Goal: Find contact information: Find contact information

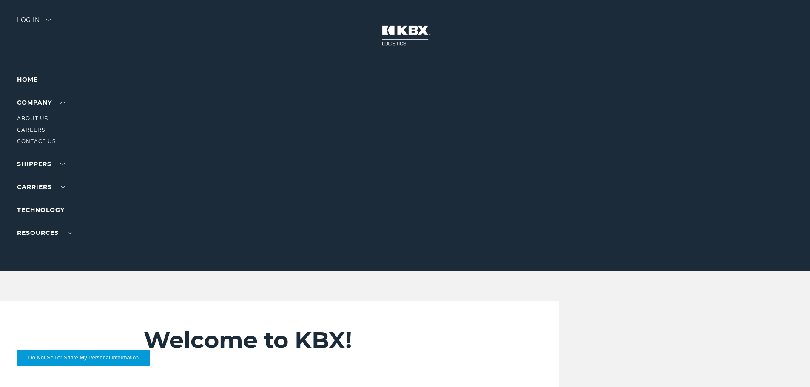
click at [32, 116] on link "About Us" at bounding box center [32, 118] width 31 height 6
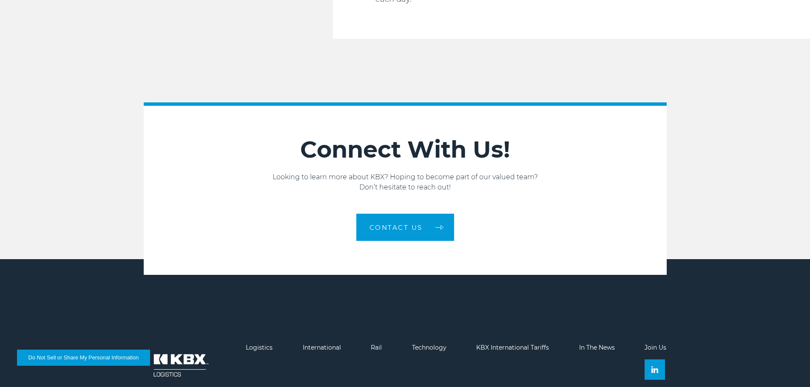
scroll to position [1440, 0]
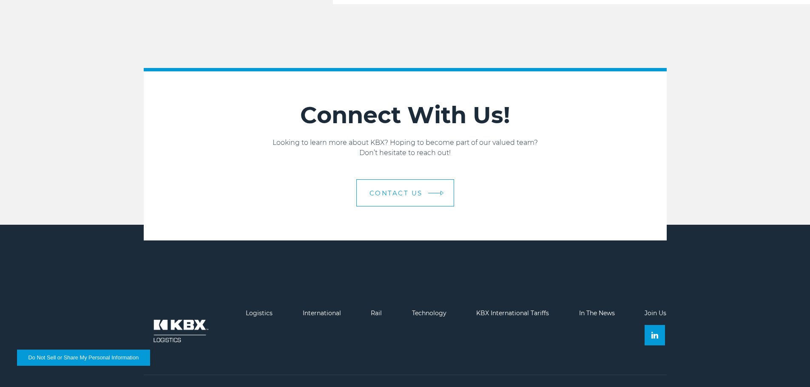
click at [405, 190] on span "Contact us" at bounding box center [396, 193] width 53 height 6
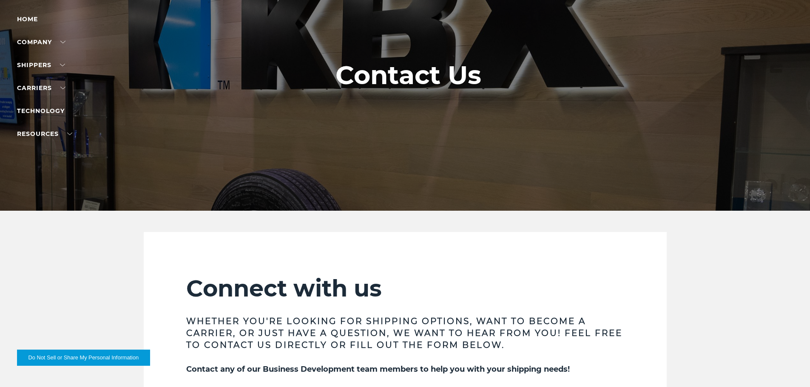
scroll to position [49, 0]
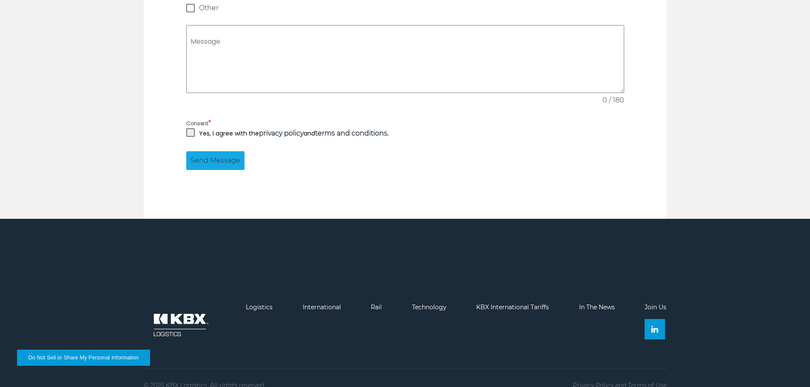
scroll to position [815, 0]
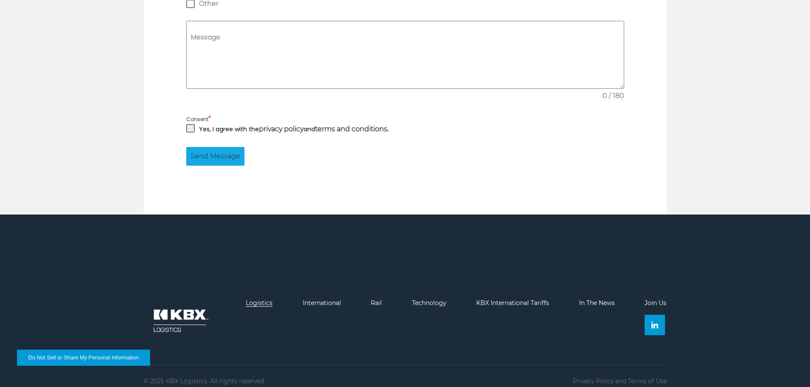
click at [259, 299] on link "Logistics" at bounding box center [259, 303] width 27 height 8
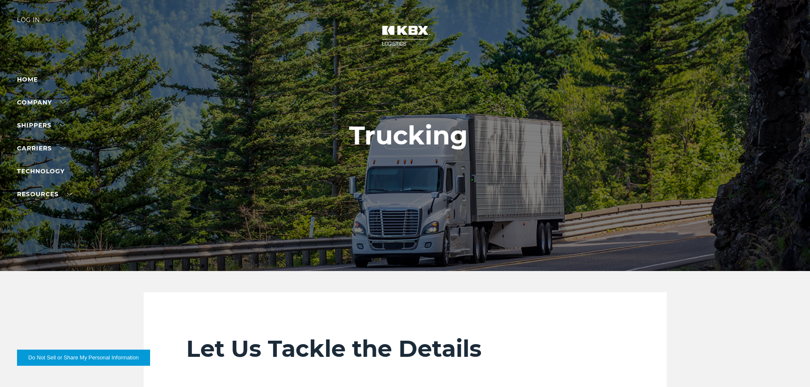
click at [402, 38] on img at bounding box center [405, 35] width 64 height 37
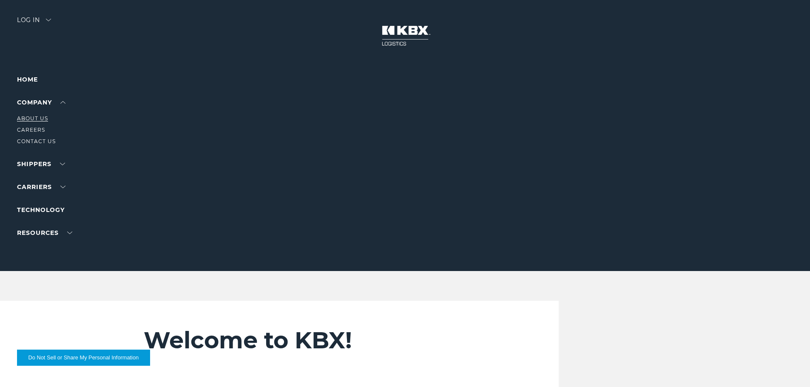
click at [33, 119] on link "About Us" at bounding box center [32, 118] width 31 height 6
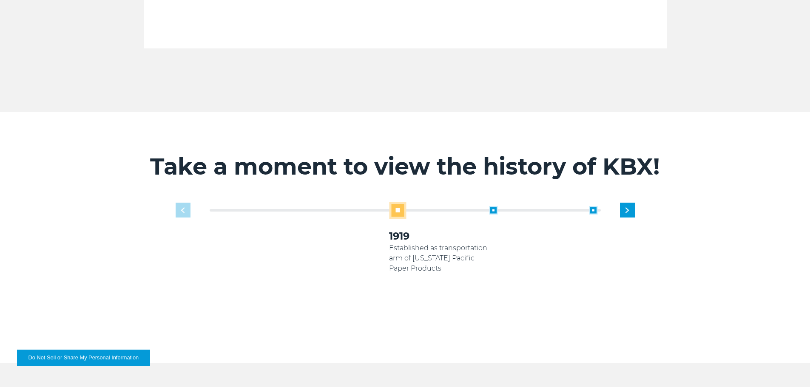
scroll to position [468, 0]
click at [637, 206] on div "2010 Koch Rail & Koch International Logistics arms begin supporting Georgia Pac…" at bounding box center [639, 250] width 100 height 88
click at [637, 206] on div "2020 KBX rebrands into 4 entities: Logistics, Rail, International & Technology …" at bounding box center [639, 265] width 100 height 119
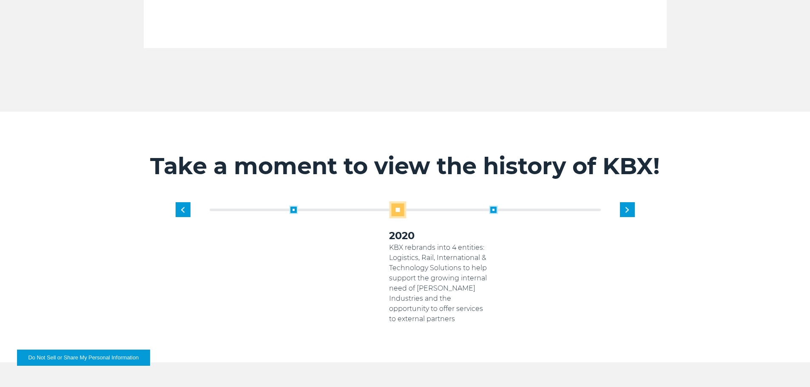
click at [637, 202] on div "1919 Established as transportation arm of Georgia Pacific Paper Products 2005 K…" at bounding box center [439, 263] width 400 height 123
click at [628, 203] on div "Next slide" at bounding box center [627, 209] width 15 height 15
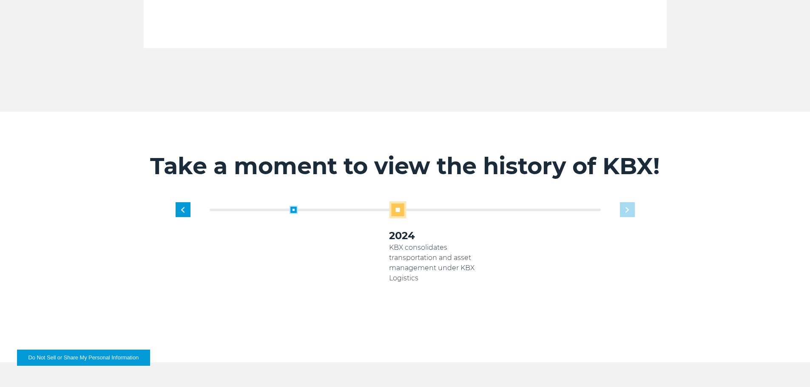
click at [628, 203] on div "1919 Established as transportation arm of Georgia Pacific Paper Products 2005 K…" at bounding box center [439, 263] width 400 height 123
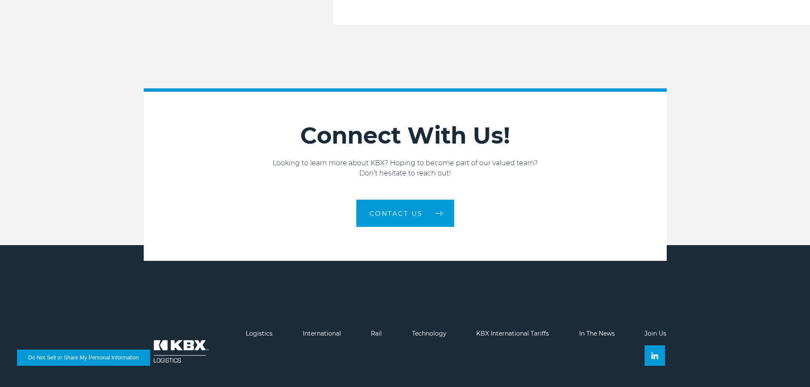
scroll to position [1440, 0]
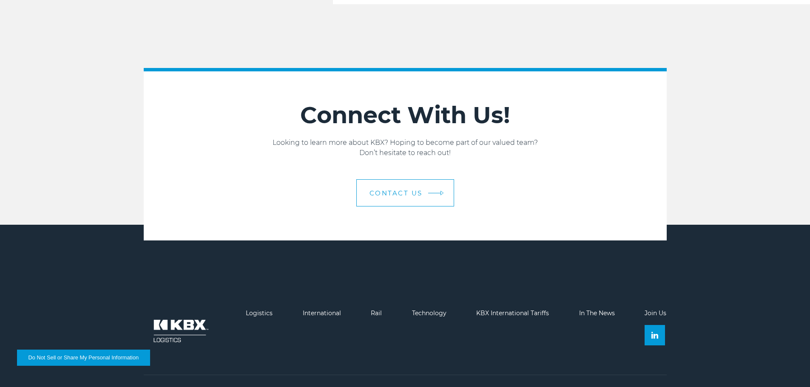
click at [401, 179] on link "Contact us" at bounding box center [405, 192] width 98 height 27
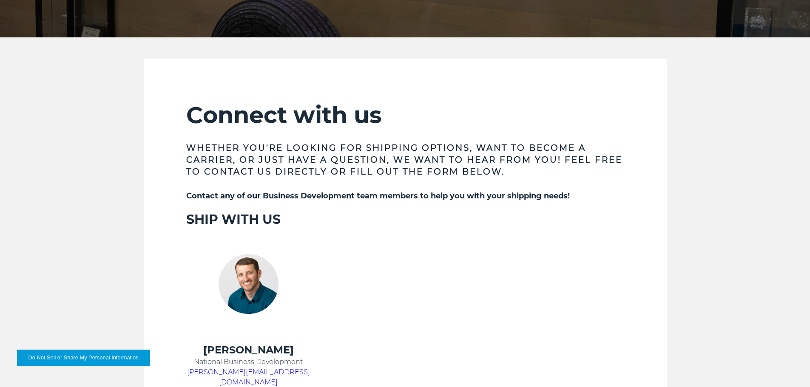
scroll to position [255, 0]
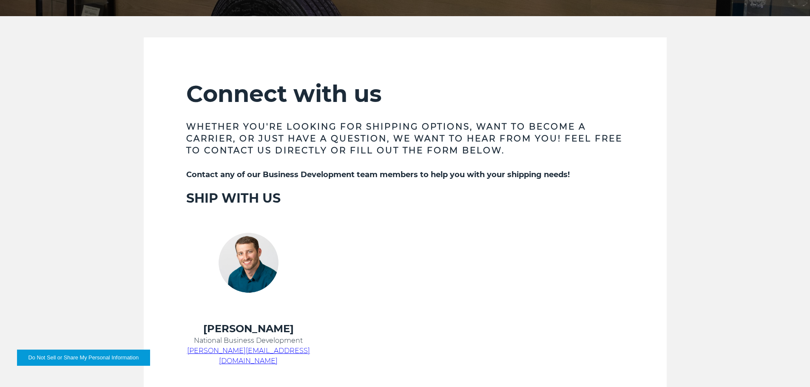
click at [252, 353] on span "[PERSON_NAME][EMAIL_ADDRESS][DOMAIN_NAME]" at bounding box center [248, 356] width 123 height 18
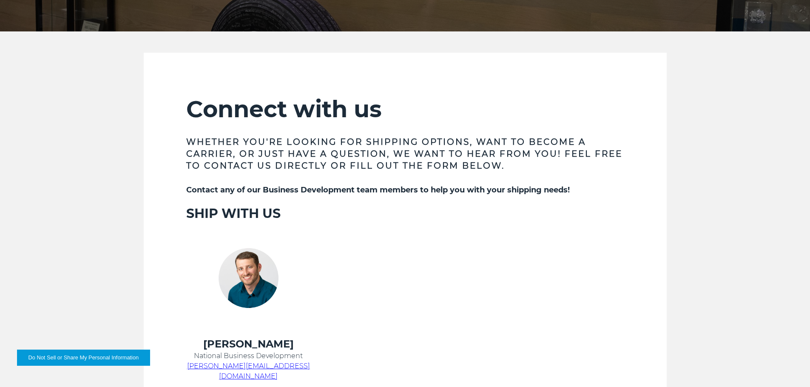
scroll to position [0, 0]
